Goal: Task Accomplishment & Management: Manage account settings

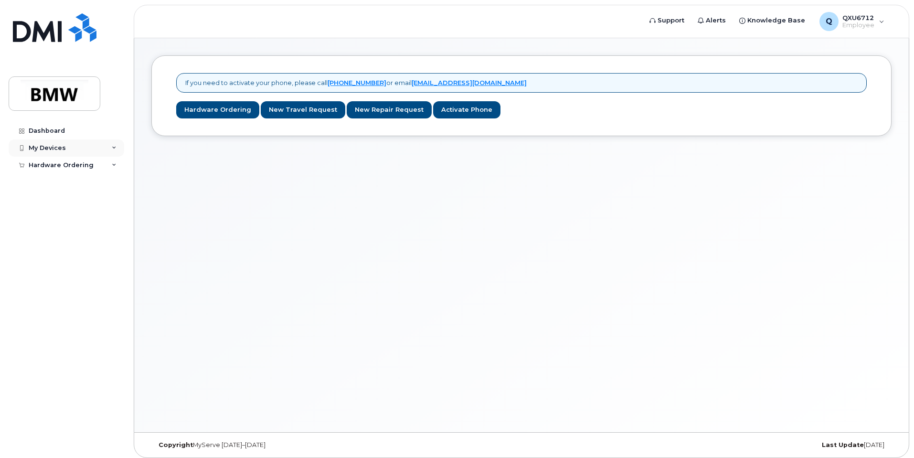
click at [115, 148] on icon at bounding box center [114, 148] width 5 height 5
click at [62, 167] on div "Add Device" at bounding box center [52, 165] width 38 height 9
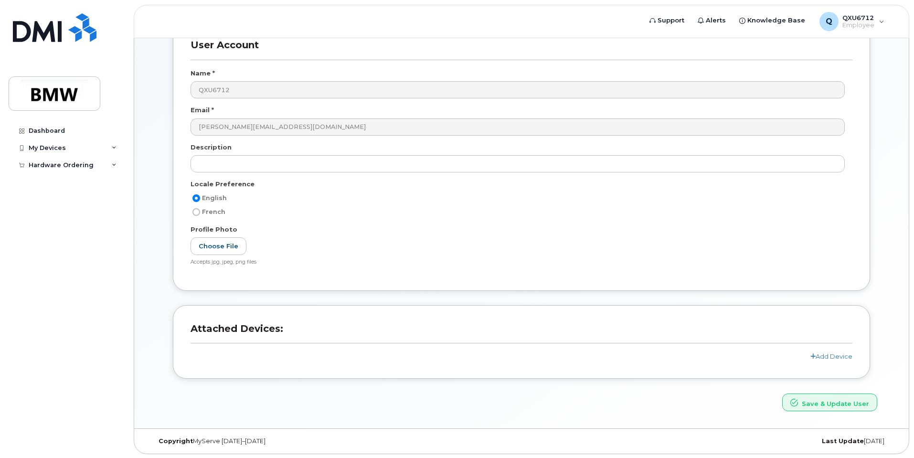
scroll to position [67, 0]
click at [821, 355] on link "Add Device" at bounding box center [831, 355] width 42 height 8
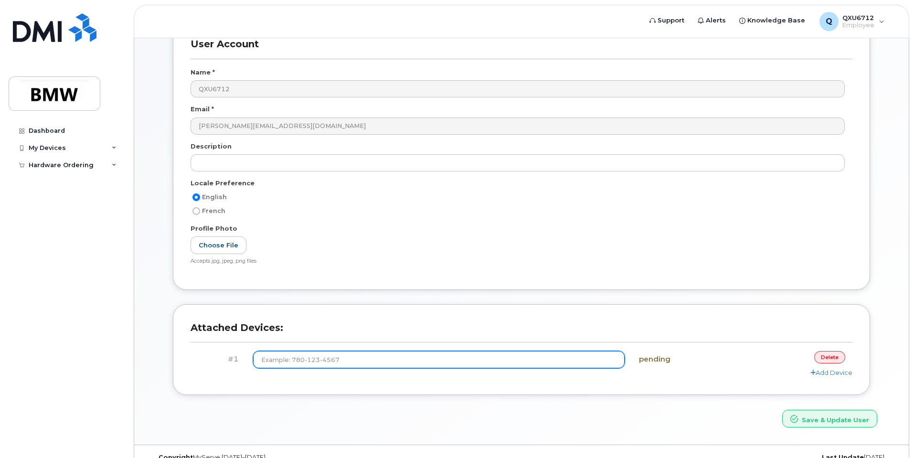
click at [299, 359] on input at bounding box center [439, 359] width 372 height 17
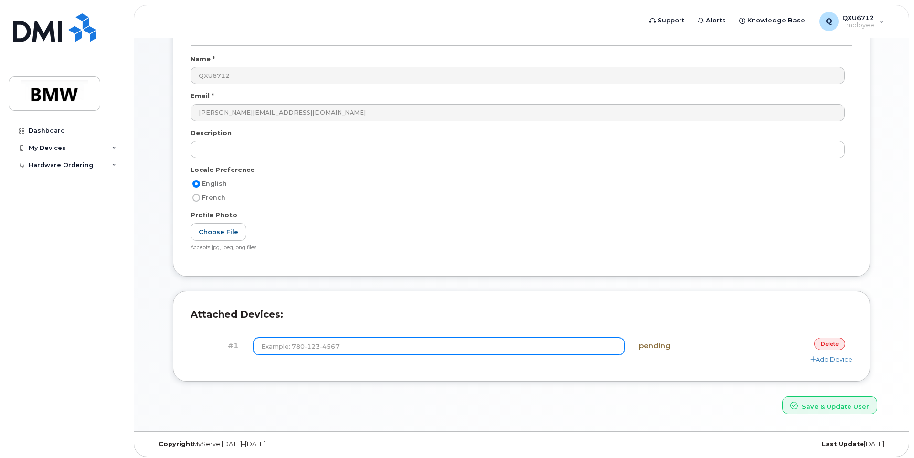
scroll to position [85, 0]
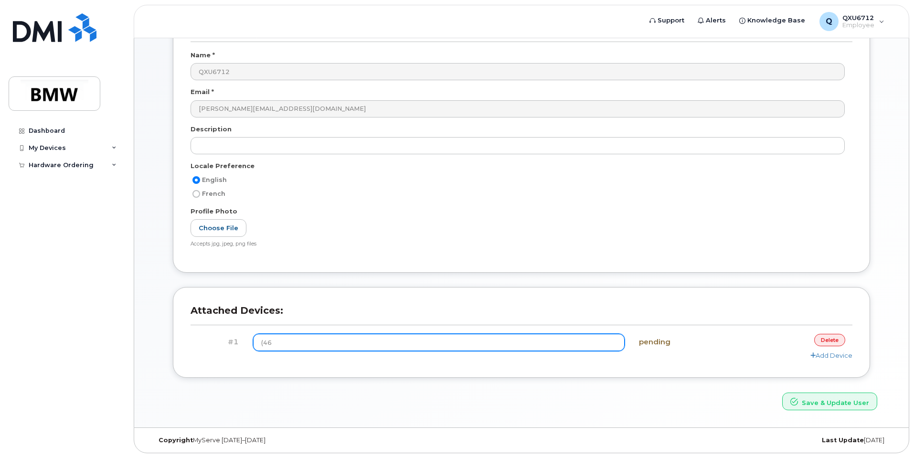
type input "(4"
type input "[PHONE_NUMBER]"
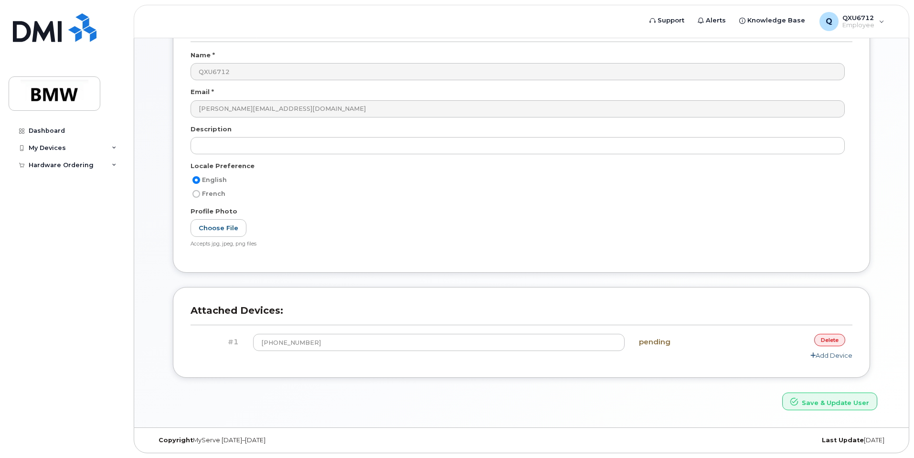
click at [835, 356] on link "Add Device" at bounding box center [831, 355] width 42 height 8
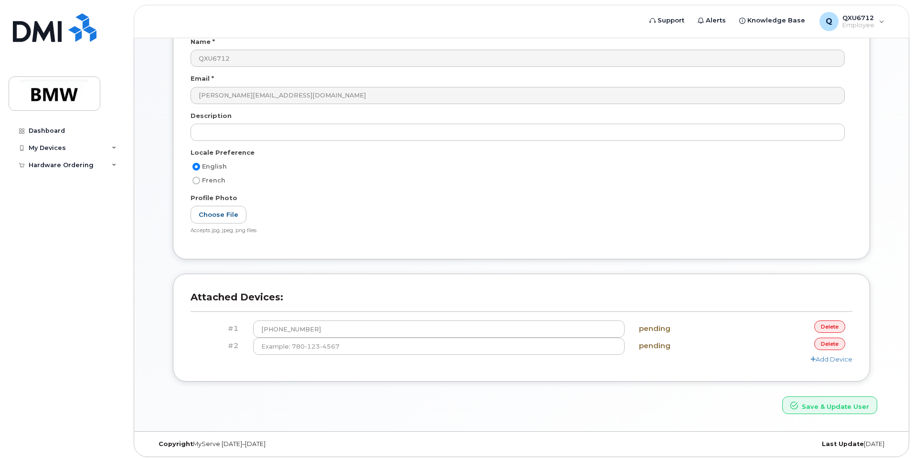
scroll to position [102, 0]
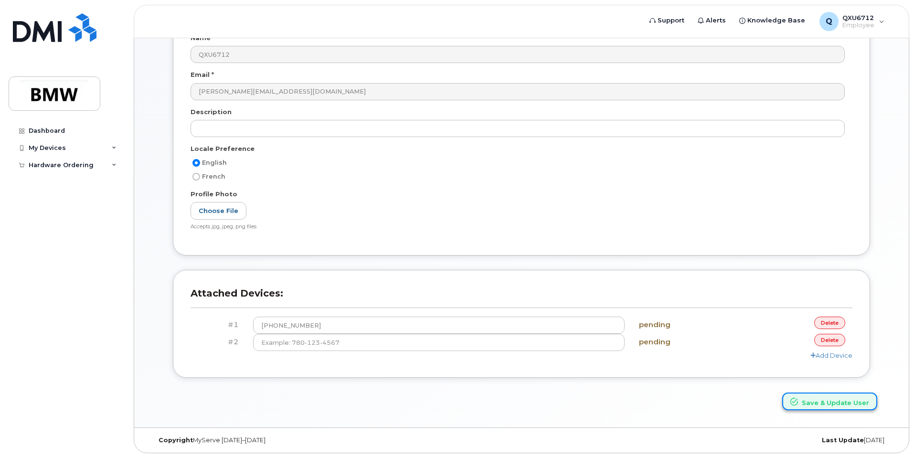
click at [818, 402] on button "Save & Update User" at bounding box center [829, 401] width 95 height 18
click at [827, 345] on link "delete" at bounding box center [829, 340] width 31 height 12
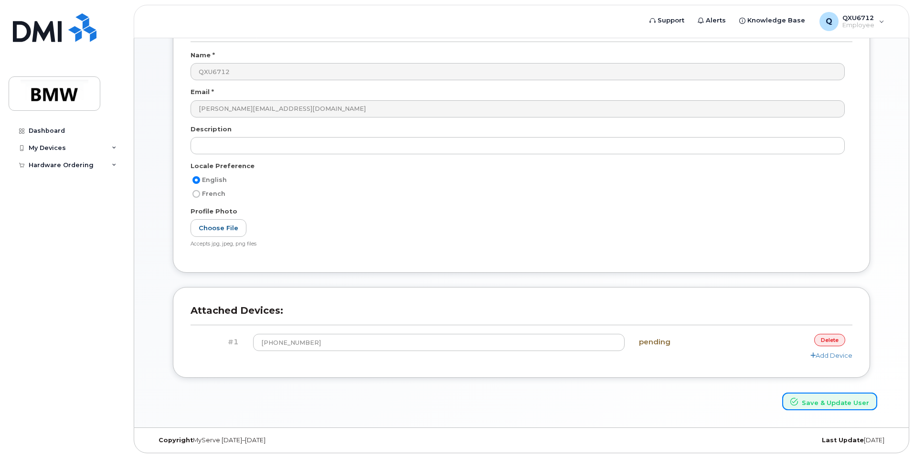
drag, startPoint x: 821, startPoint y: 401, endPoint x: 777, endPoint y: 415, distance: 45.6
click at [820, 402] on button "Save & Update User" at bounding box center [829, 401] width 95 height 18
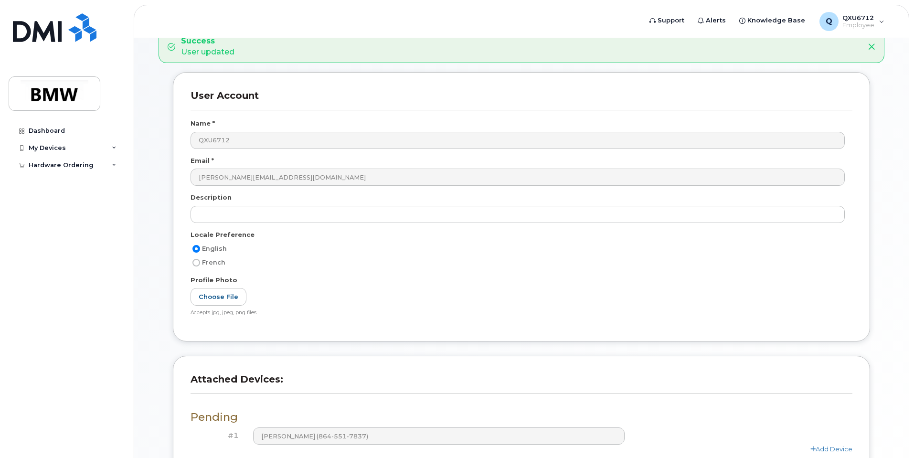
scroll to position [143, 0]
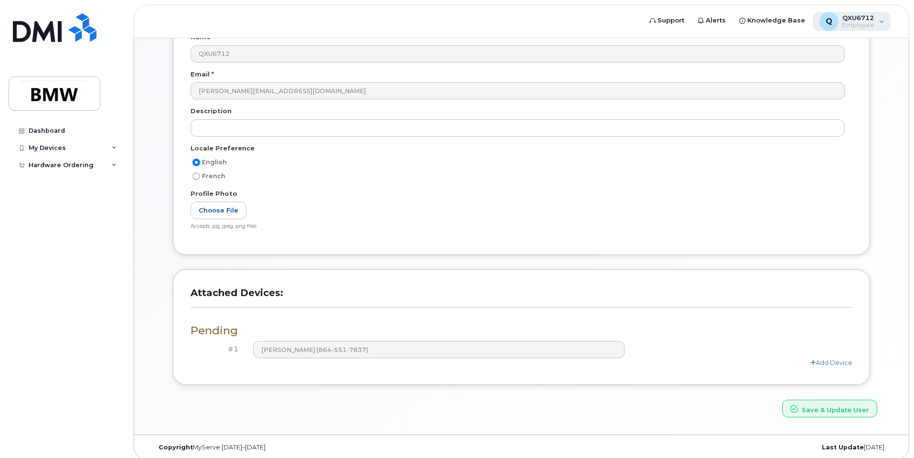
click at [851, 21] on span "Employee" at bounding box center [858, 25] width 32 height 8
click at [850, 21] on span "Employee" at bounding box center [858, 25] width 32 height 8
click at [882, 22] on div "Q QXU6712 Employee" at bounding box center [852, 21] width 78 height 19
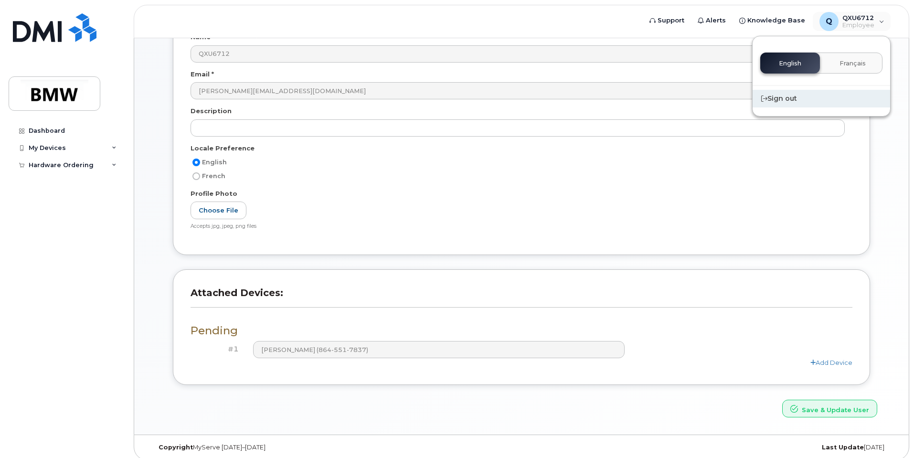
click at [779, 100] on div "Sign out" at bounding box center [820, 99] width 137 height 18
